Goal: Information Seeking & Learning: Learn about a topic

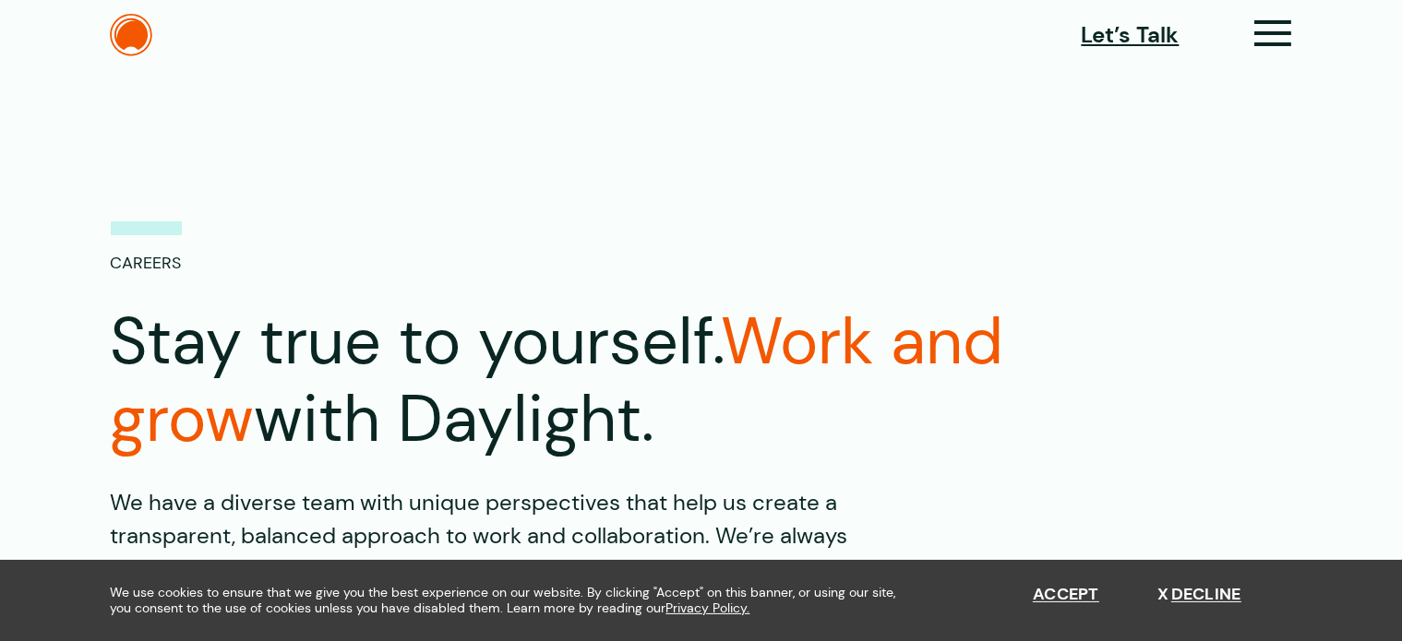
click at [1275, 33] on icon at bounding box center [1274, 40] width 38 height 19
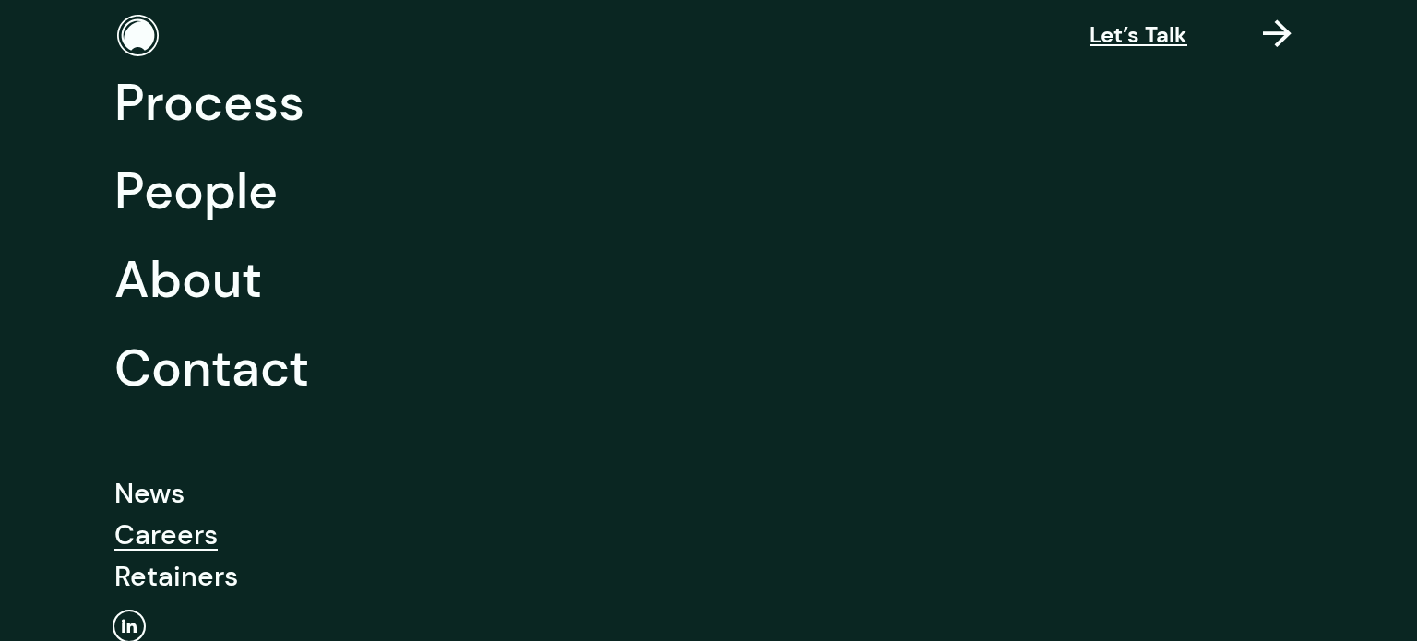
scroll to position [277, 0]
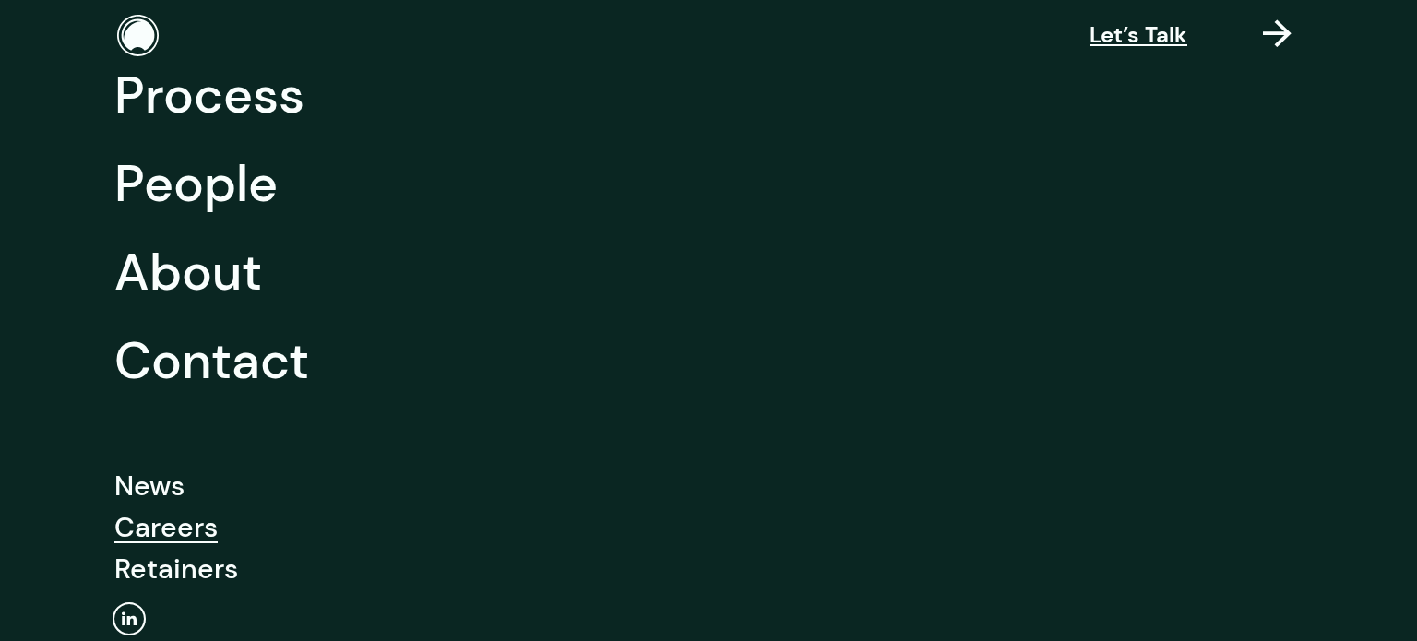
click at [197, 520] on link "Careers" at bounding box center [165, 528] width 103 height 42
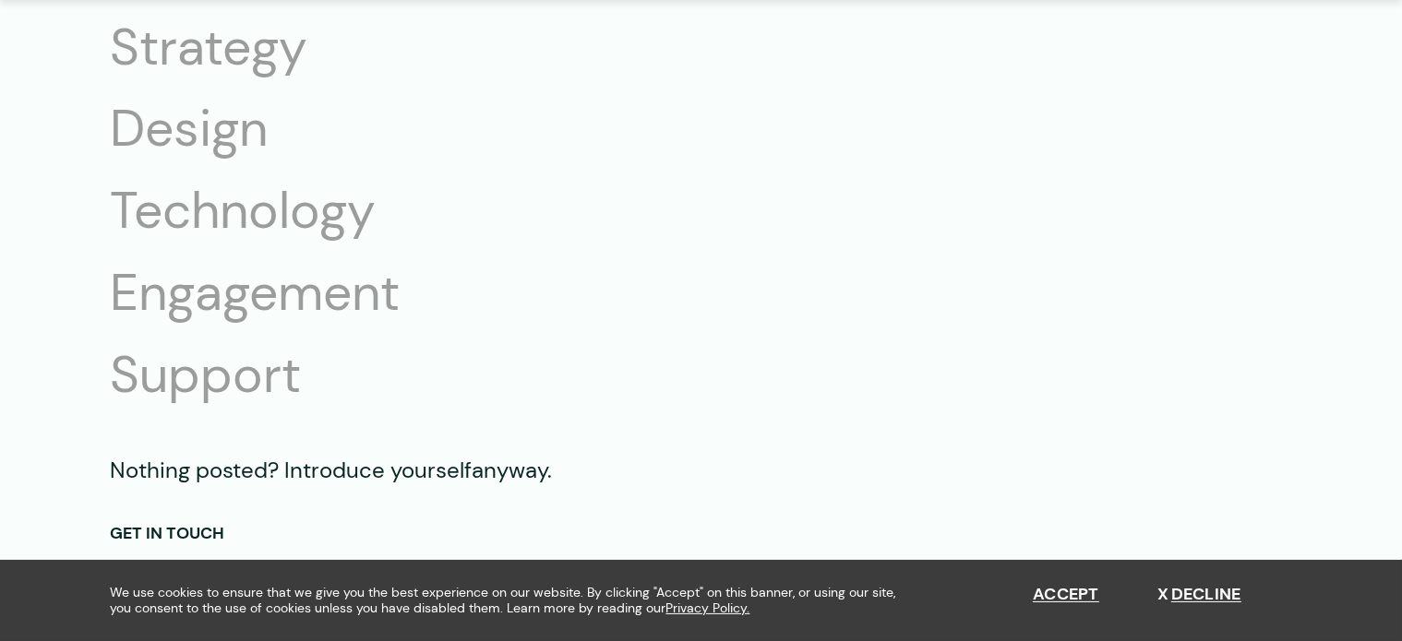
scroll to position [3414, 0]
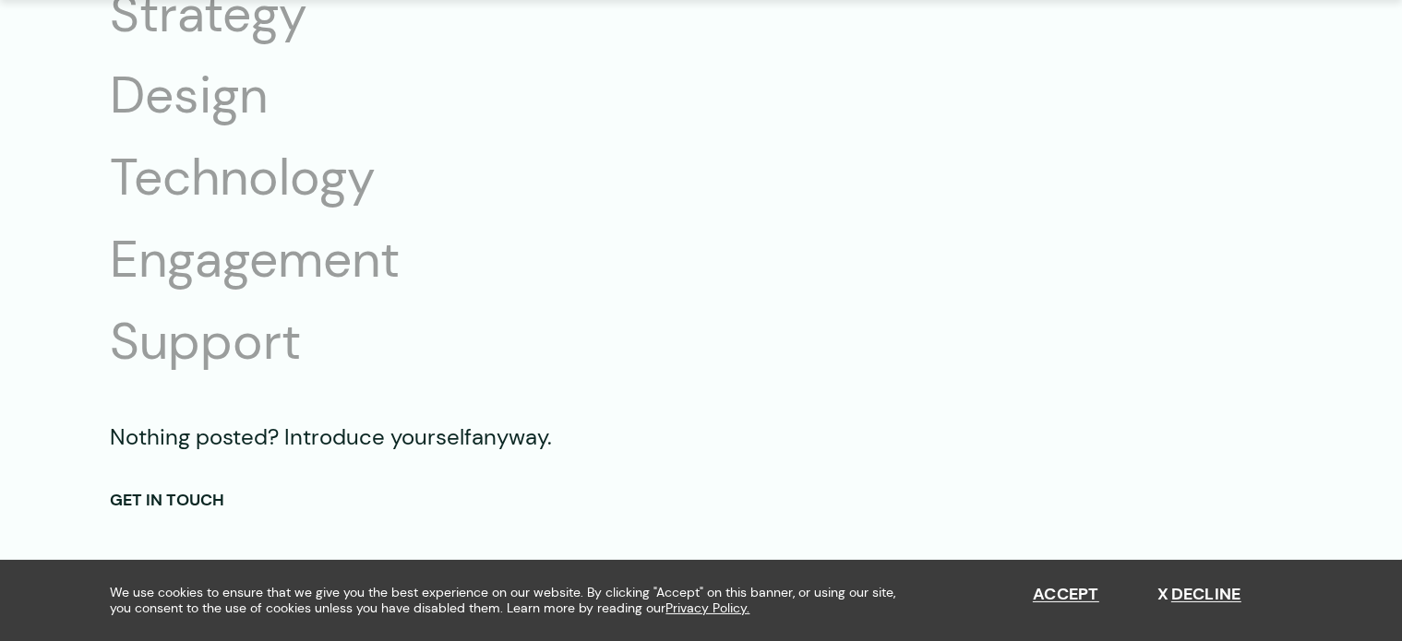
click at [265, 198] on li "Technology" at bounding box center [284, 179] width 347 height 66
click at [273, 189] on li "Technology" at bounding box center [284, 179] width 347 height 66
click at [240, 100] on li "Design" at bounding box center [284, 97] width 347 height 66
click at [361, 254] on li "Engagement" at bounding box center [284, 261] width 347 height 66
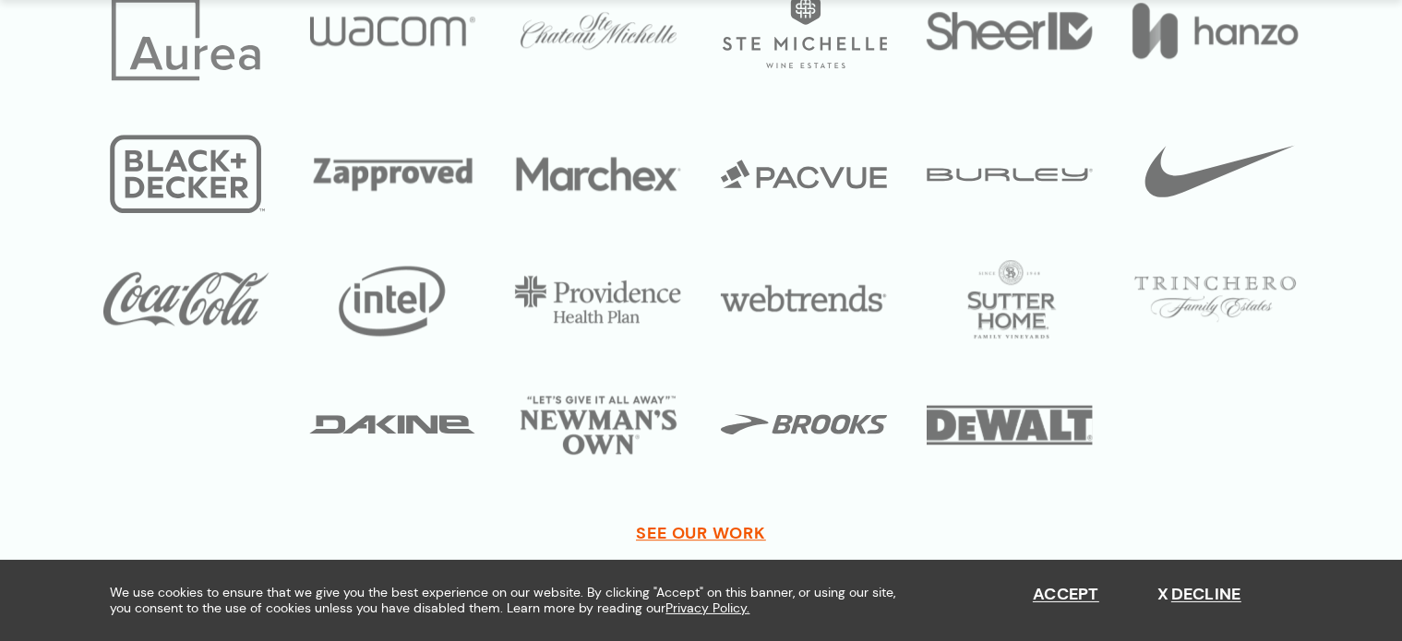
scroll to position [5721, 0]
